Goal: Task Accomplishment & Management: Use online tool/utility

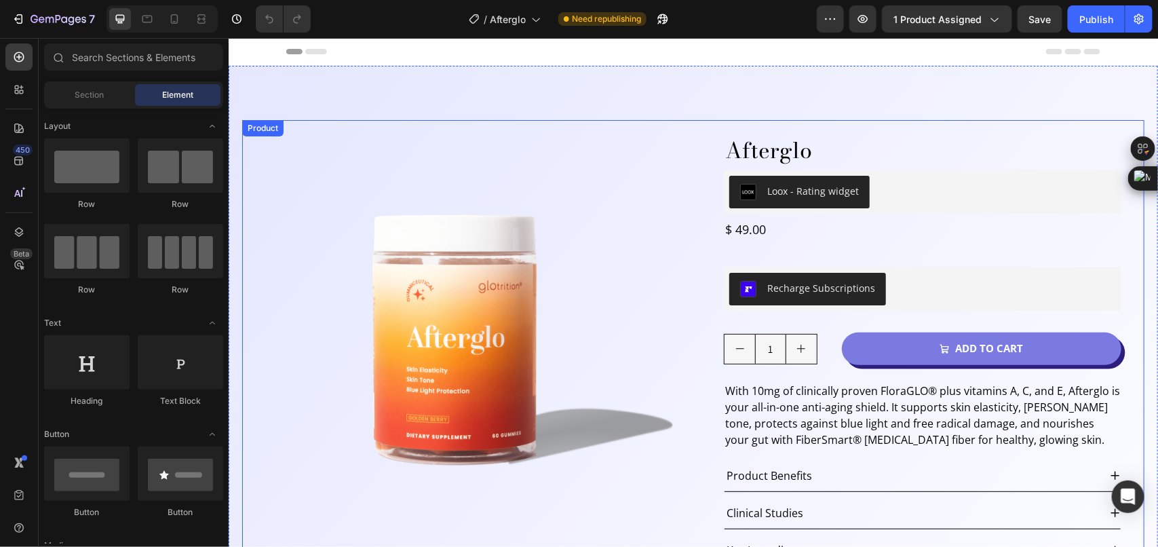
click at [678, 223] on div "Product Images Afterglo Product Title Loox - Rating widget Loox $ 49.00 Product…" at bounding box center [692, 441] width 902 height 644
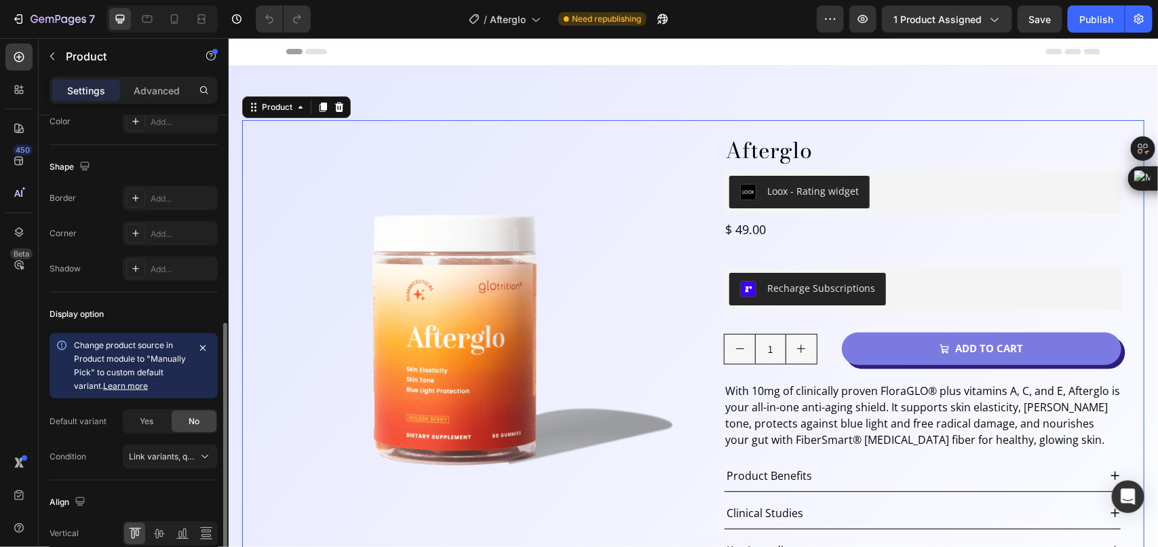
scroll to position [490, 0]
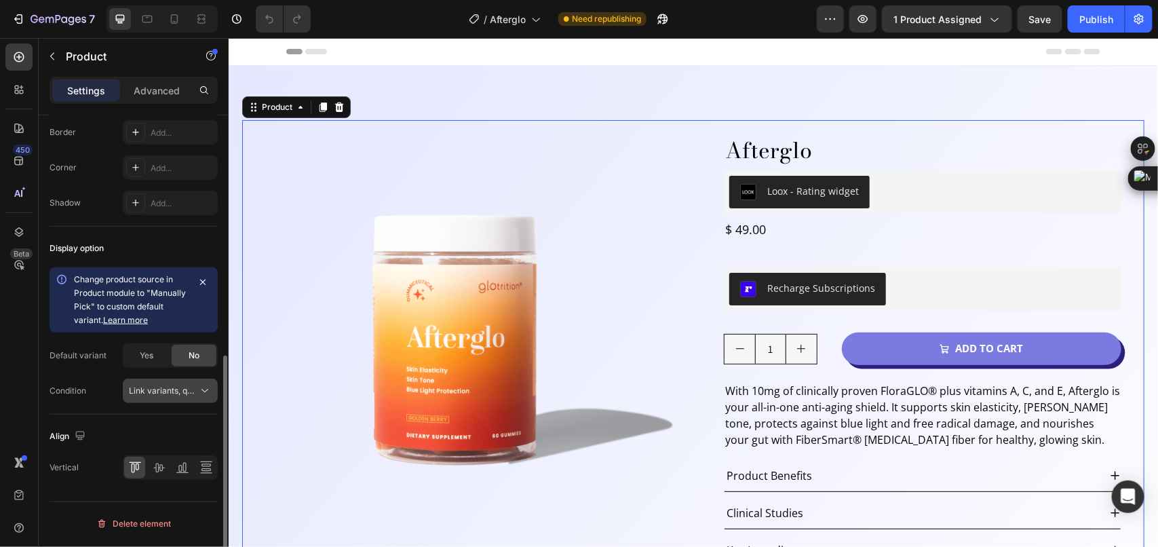
click at [178, 392] on span "Link variants, quantity <br> between same products" at bounding box center [229, 390] width 200 height 10
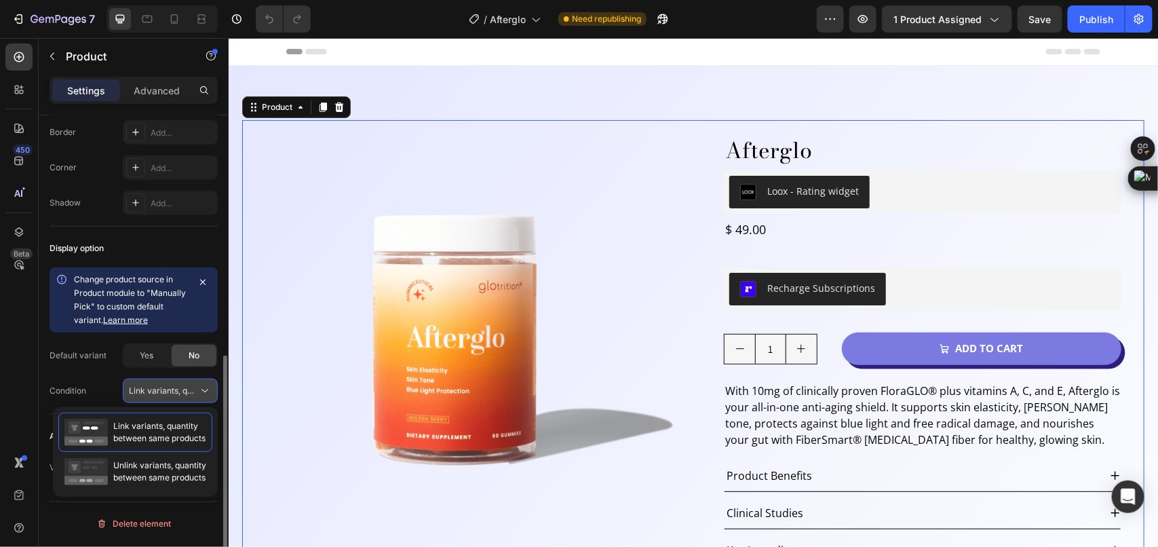
click at [176, 395] on span "Link variants, quantity <br> between same products" at bounding box center [163, 391] width 69 height 12
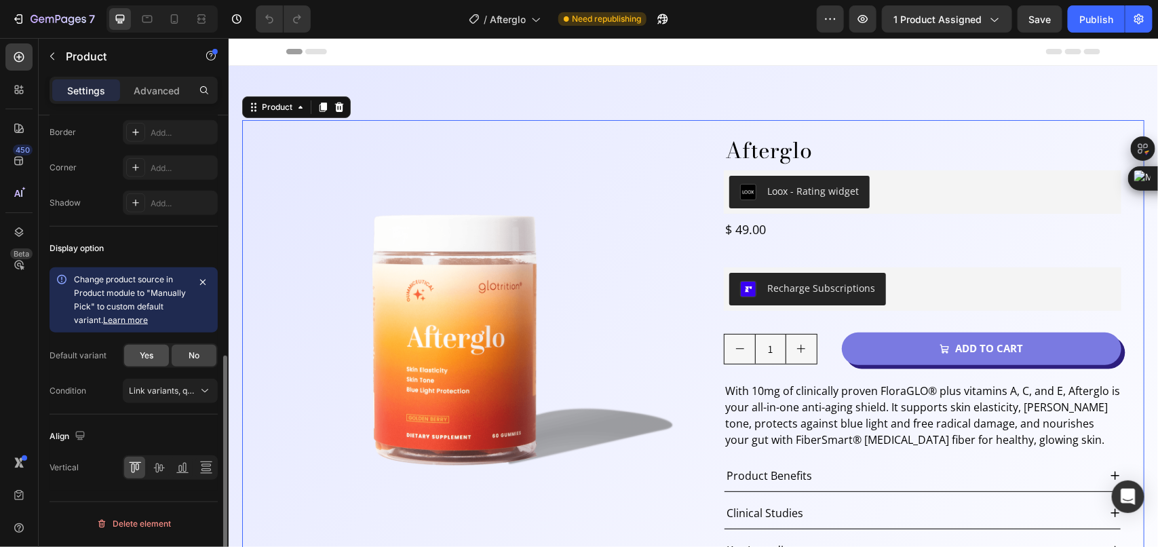
click at [144, 357] on span "Yes" at bounding box center [147, 355] width 14 height 12
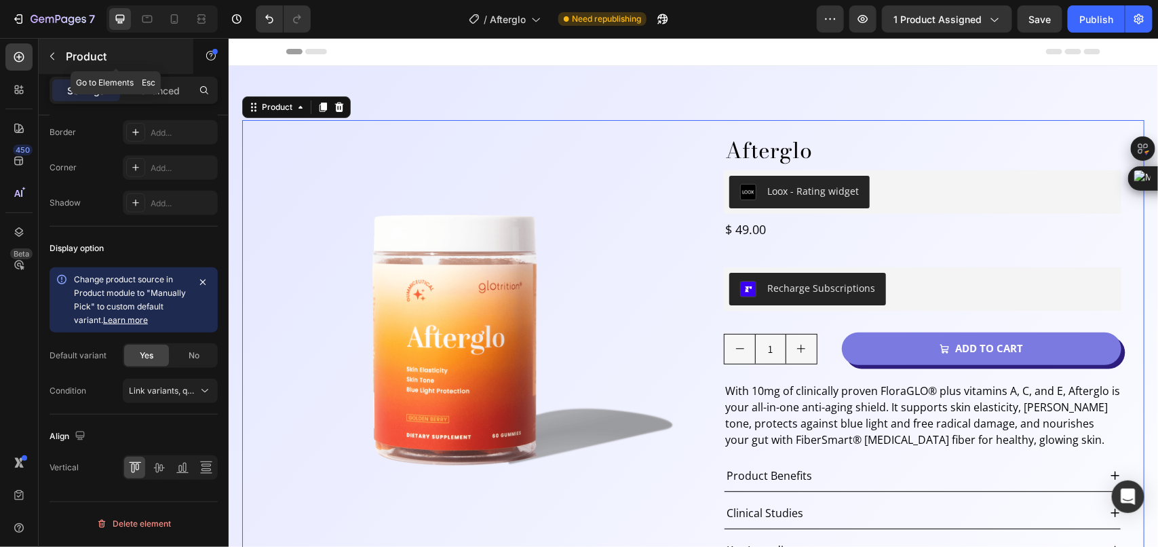
click at [54, 56] on icon "button" at bounding box center [52, 56] width 11 height 11
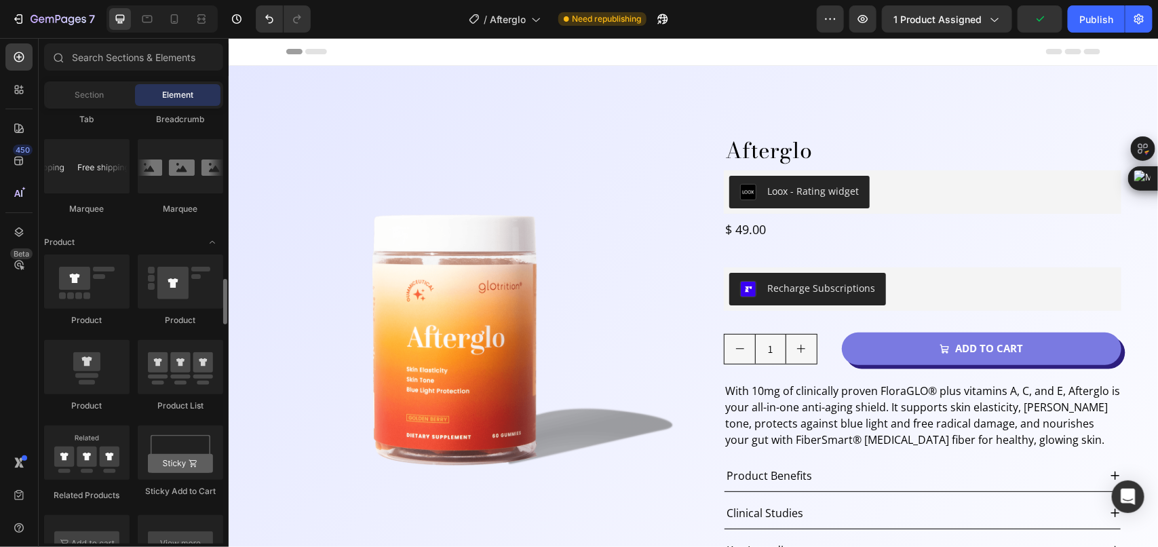
scroll to position [1695, 0]
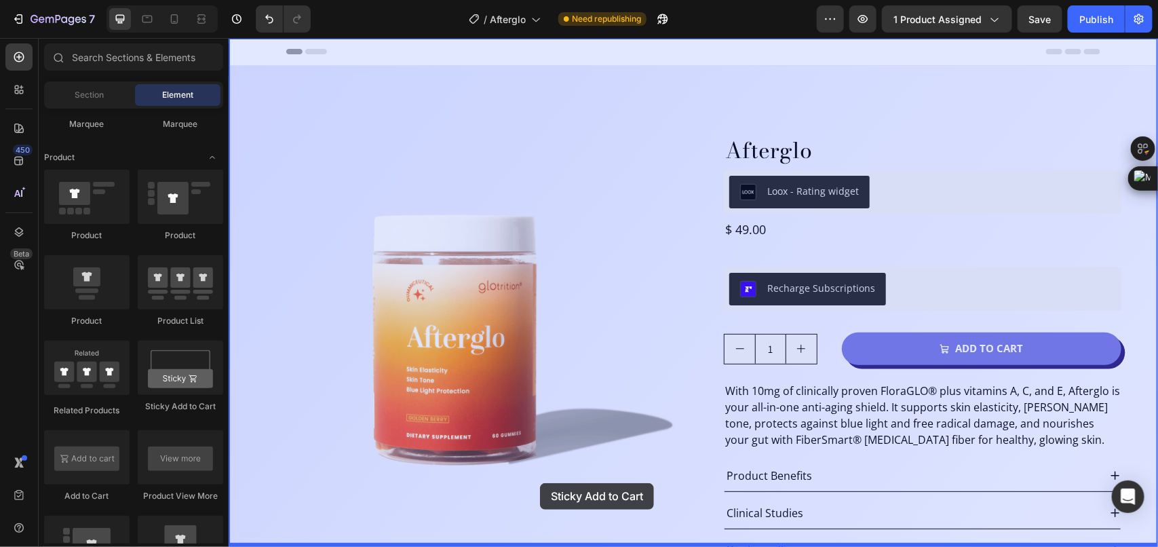
drag, startPoint x: 410, startPoint y: 418, endPoint x: 539, endPoint y: 482, distance: 144.4
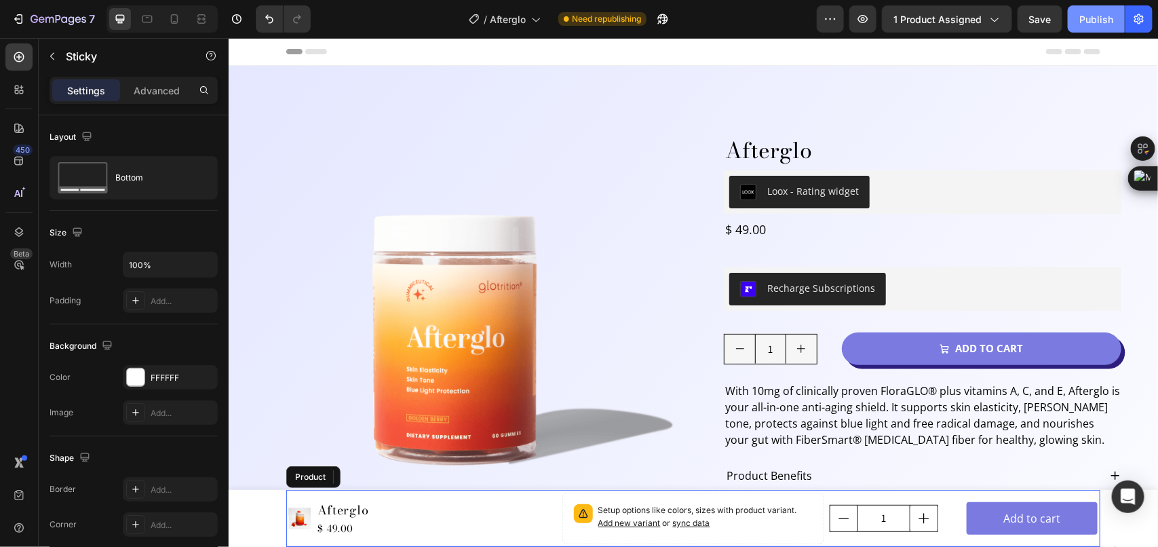
click at [1095, 24] on div "Publish" at bounding box center [1096, 19] width 34 height 14
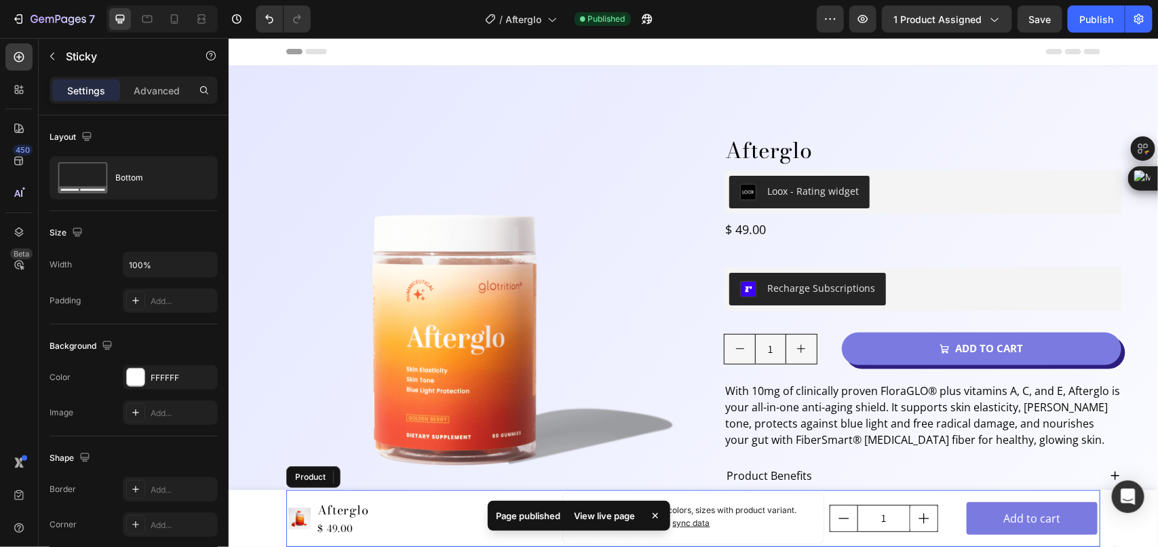
click at [614, 509] on div "View live page" at bounding box center [604, 515] width 77 height 19
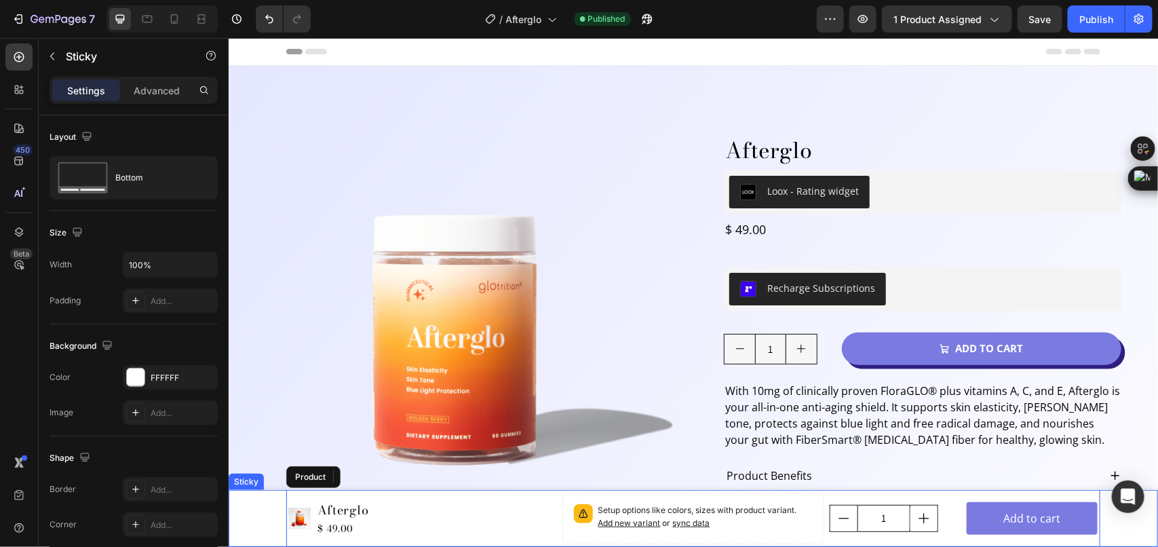
click at [267, 498] on div "Product Images Afterglo Product Title $ 49.00 Product Price Product Price Row S…" at bounding box center [692, 517] width 929 height 57
click at [273, 12] on icon "Undo/Redo" at bounding box center [269, 19] width 14 height 14
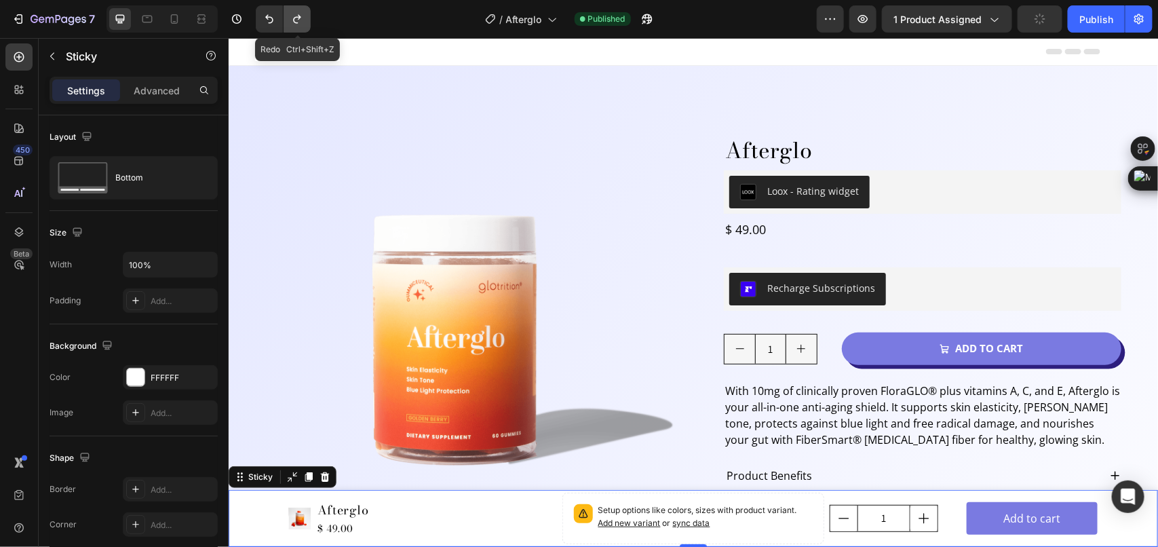
click at [299, 19] on icon "Undo/Redo" at bounding box center [297, 19] width 14 height 14
click at [323, 475] on icon at bounding box center [324, 475] width 9 height 9
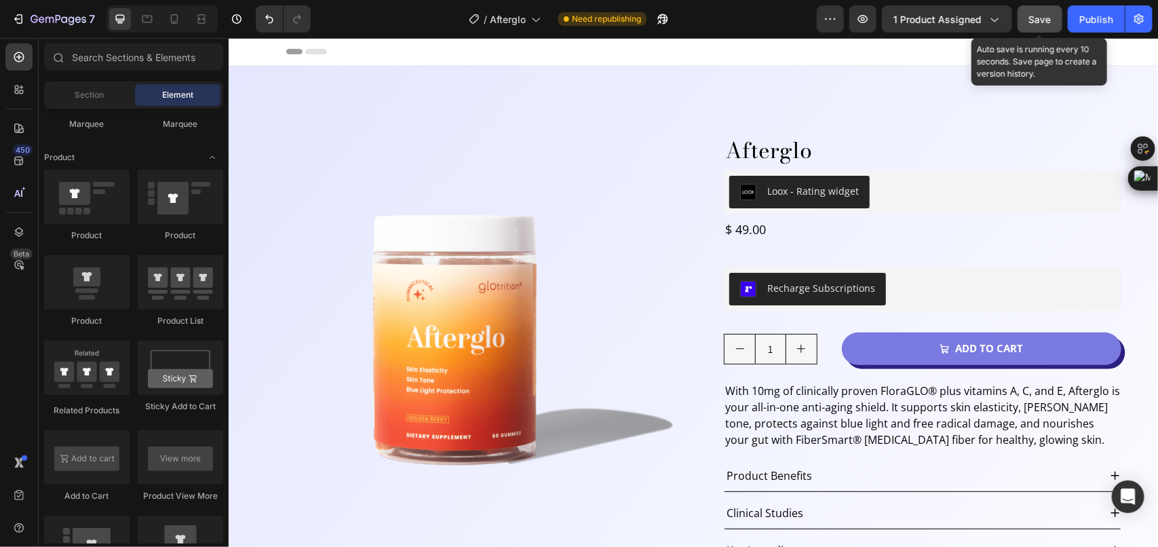
click at [1029, 28] on button "Save" at bounding box center [1039, 18] width 45 height 27
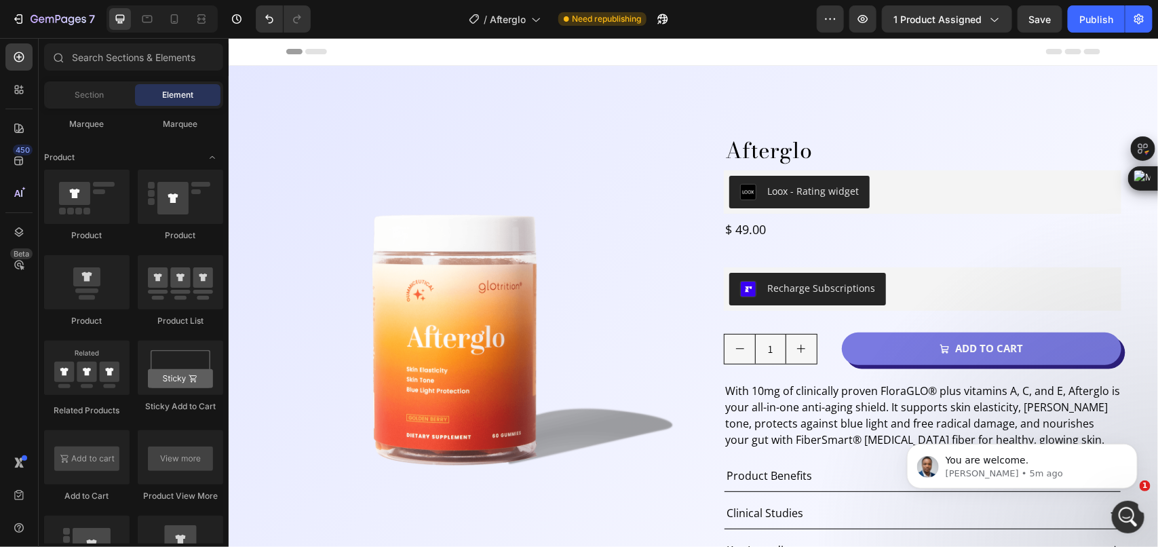
scroll to position [0, 0]
click at [423, 251] on img at bounding box center [461, 339] width 441 height 441
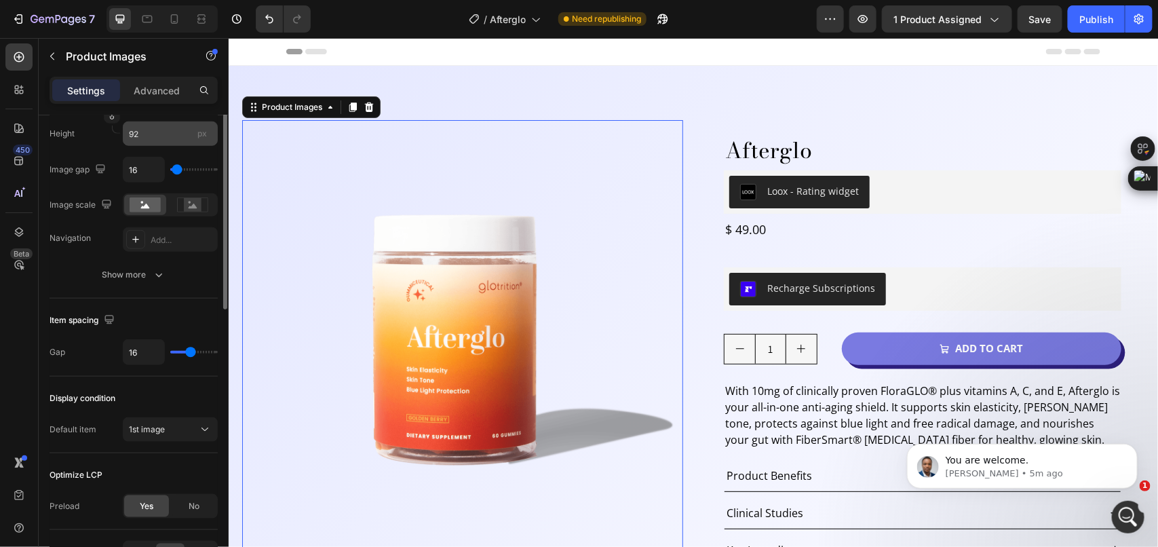
scroll to position [406, 0]
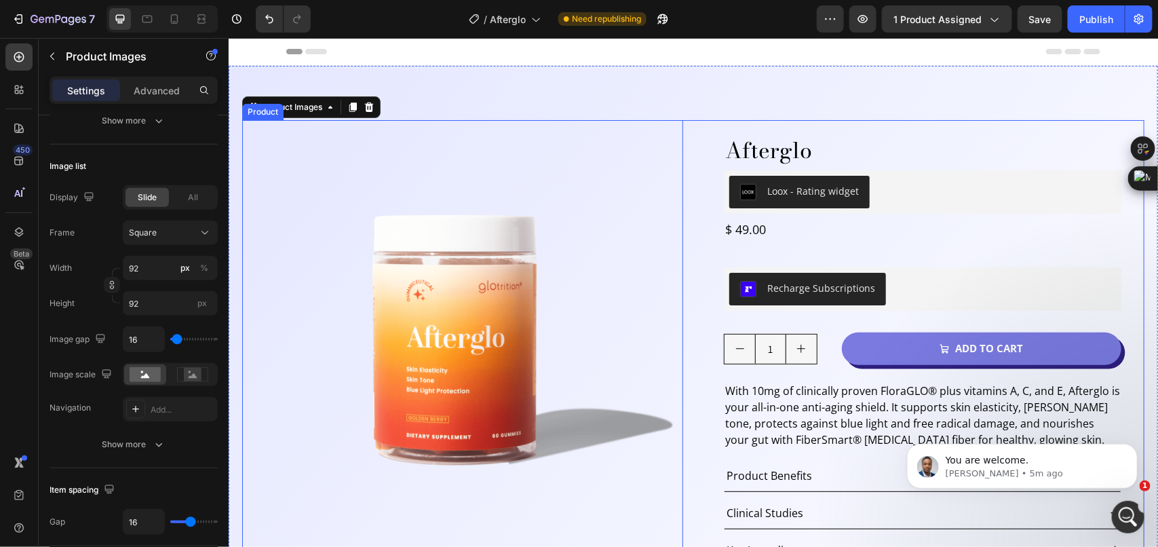
click at [690, 229] on div "Product Images 0 Afterglo Product Title Loox - Rating widget Loox $ 49.00 Produ…" at bounding box center [692, 441] width 902 height 644
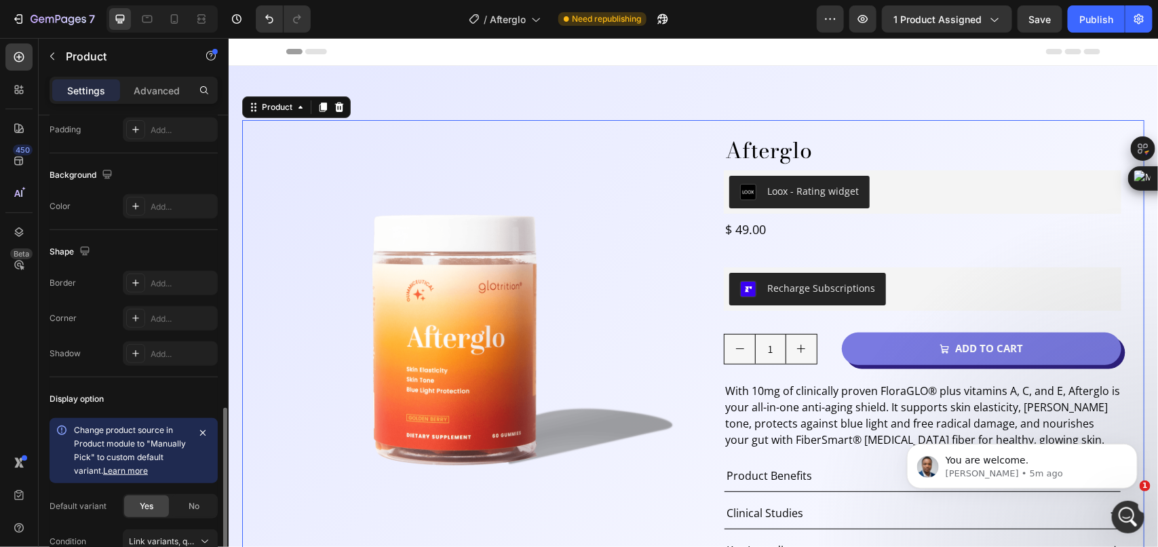
scroll to position [424, 0]
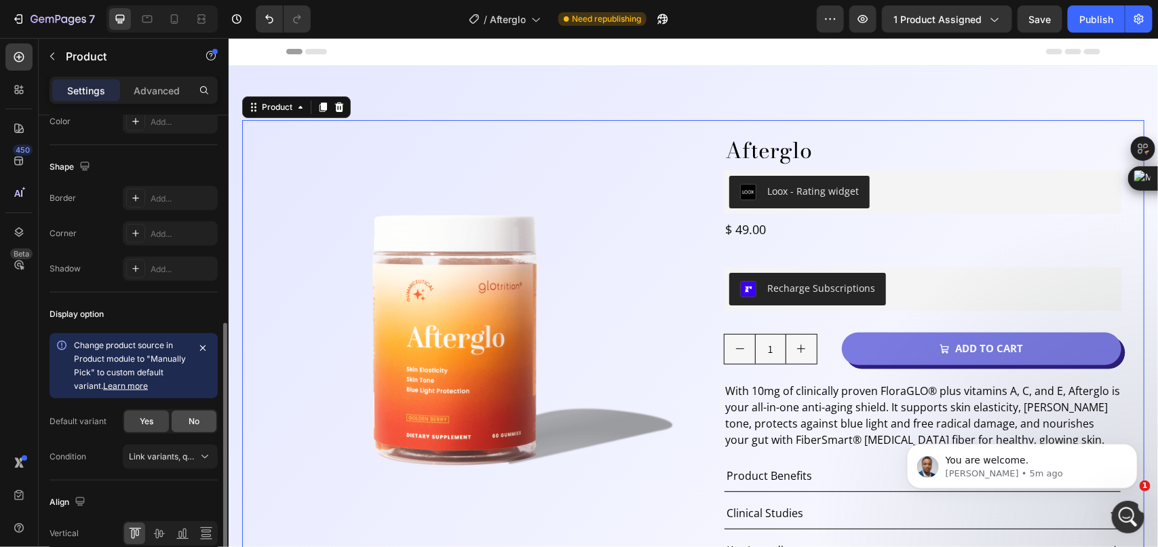
click at [202, 416] on div "No" at bounding box center [194, 421] width 45 height 22
